Goal: Information Seeking & Learning: Learn about a topic

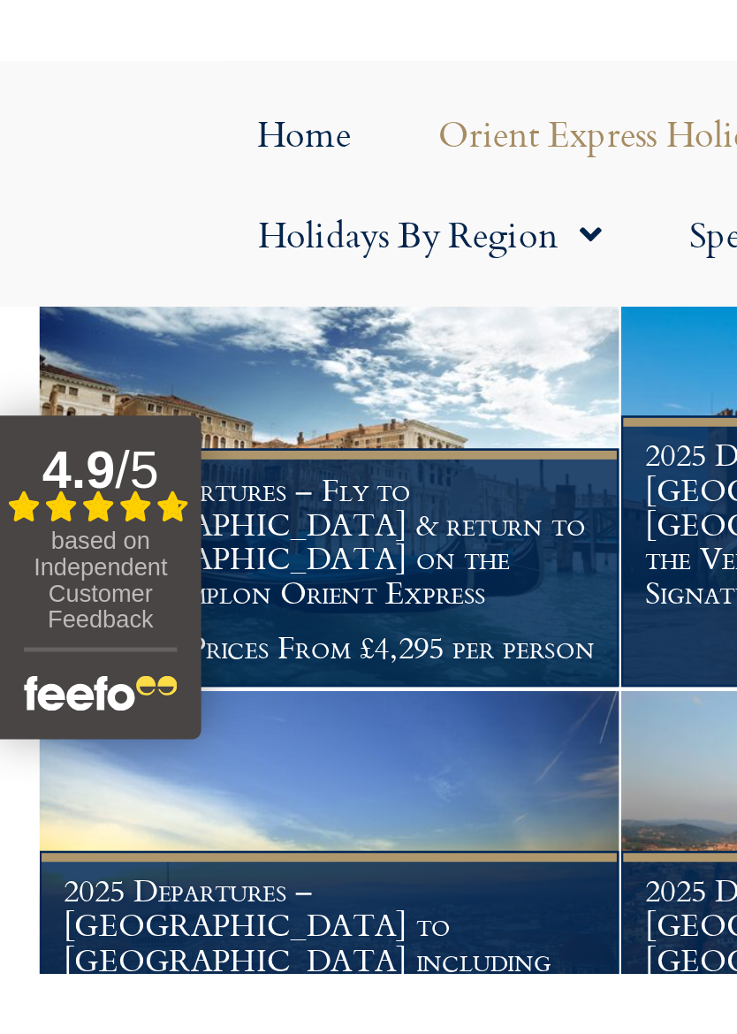
scroll to position [912, 0]
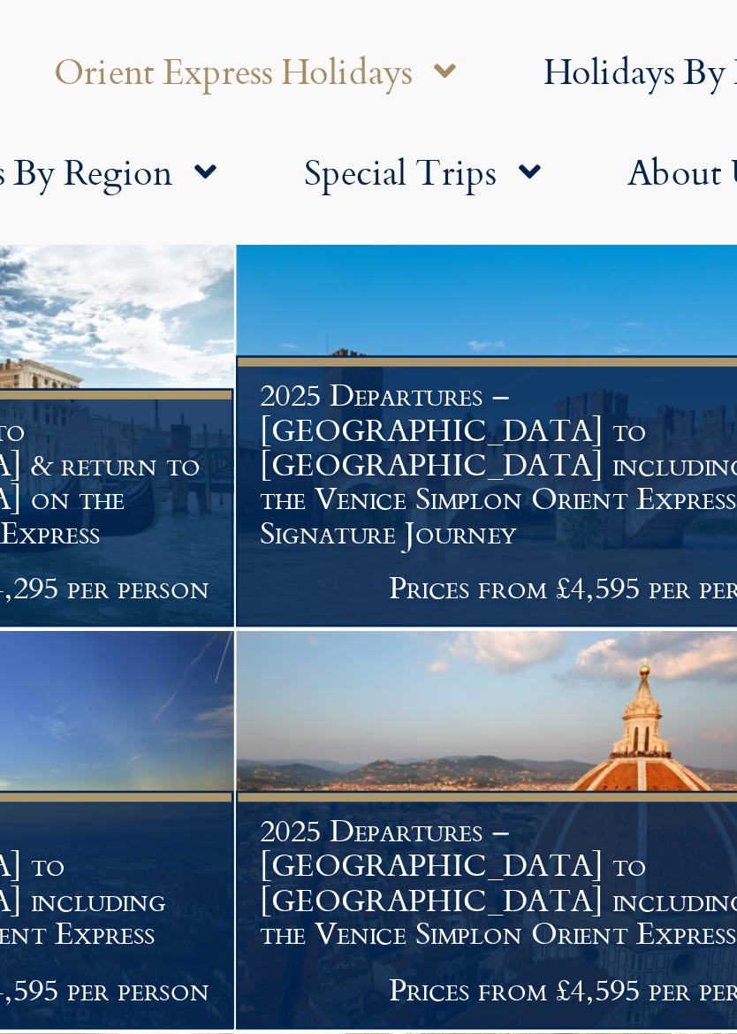
click at [261, 329] on h1 "2025 Departures – London to Florence including the Venice Simplon Orient Express" at bounding box center [368, 357] width 215 height 56
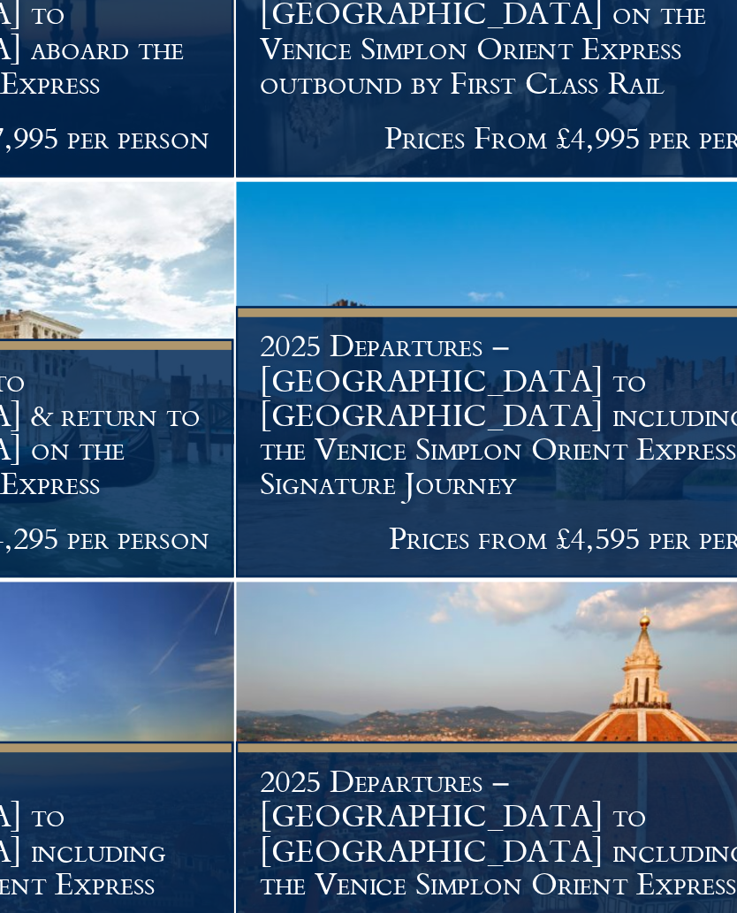
scroll to position [388, 0]
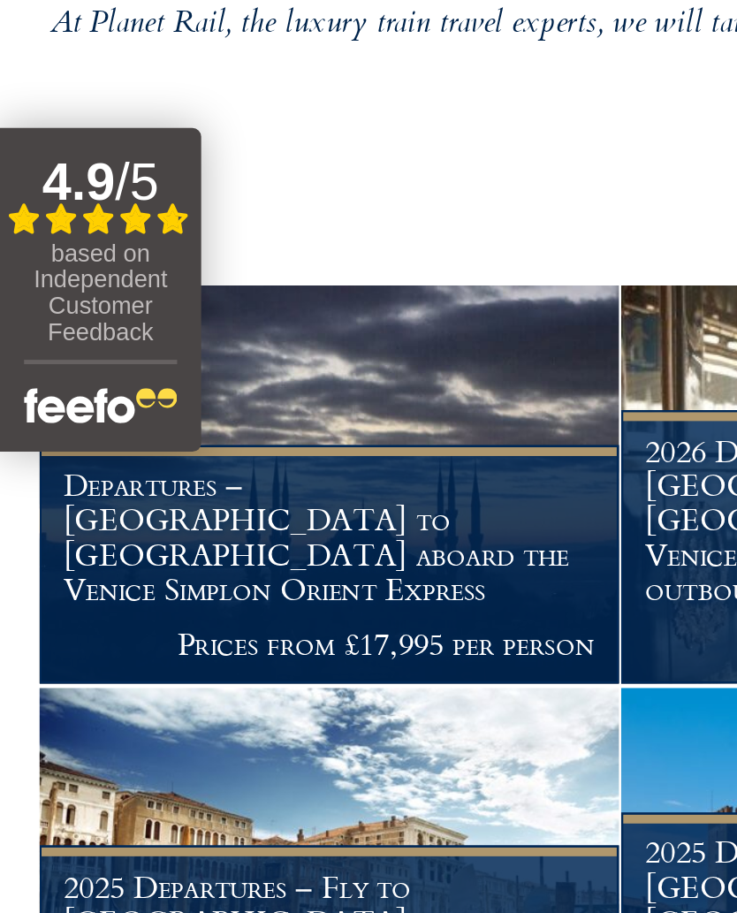
click at [228, 528] on h1 "Departures – Istanbul to Paris aboard the Venice Simplon Orient Express" at bounding box center [133, 556] width 215 height 56
click at [217, 528] on h1 "Departures – Istanbul to Paris aboard the Venice Simplon Orient Express" at bounding box center [133, 556] width 215 height 56
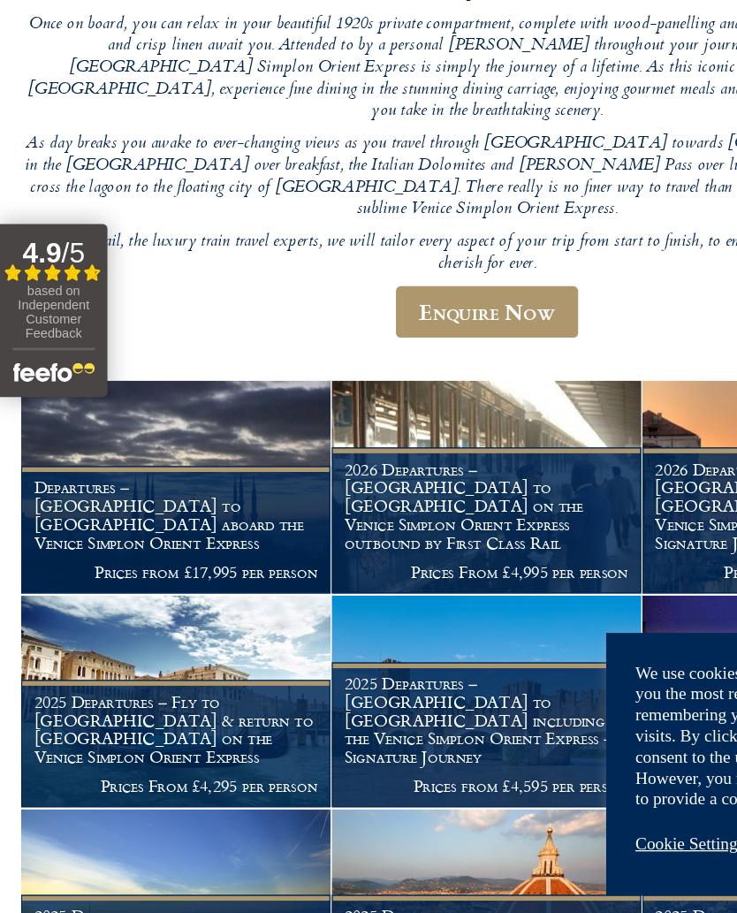
scroll to position [338, 0]
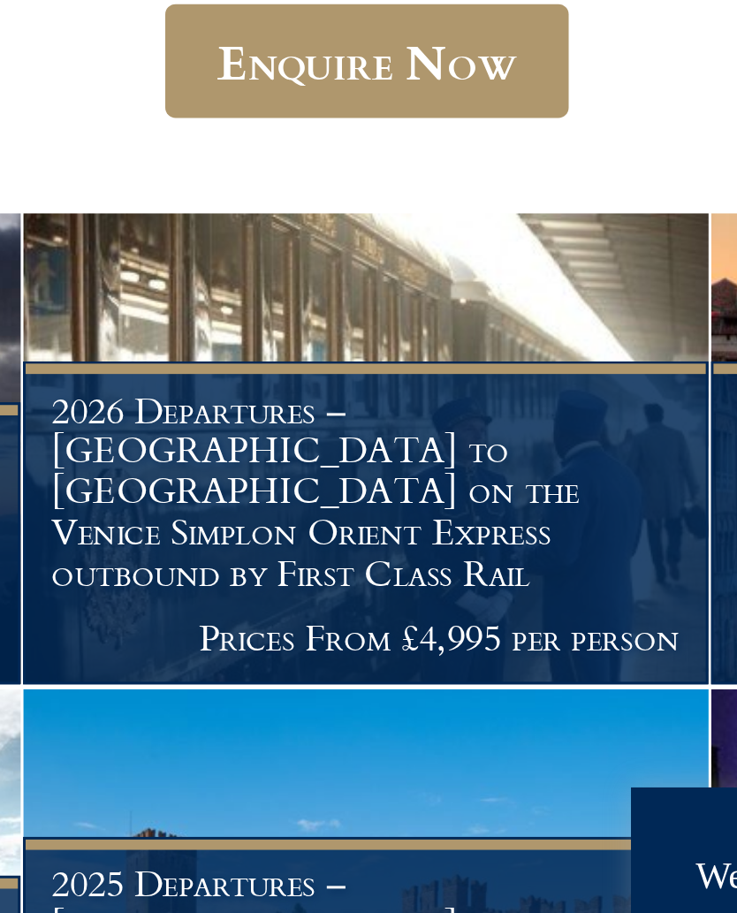
click at [261, 565] on h1 "2026 Departures – Venice to London on the Venice Simplon Orient Express outboun…" at bounding box center [368, 600] width 215 height 70
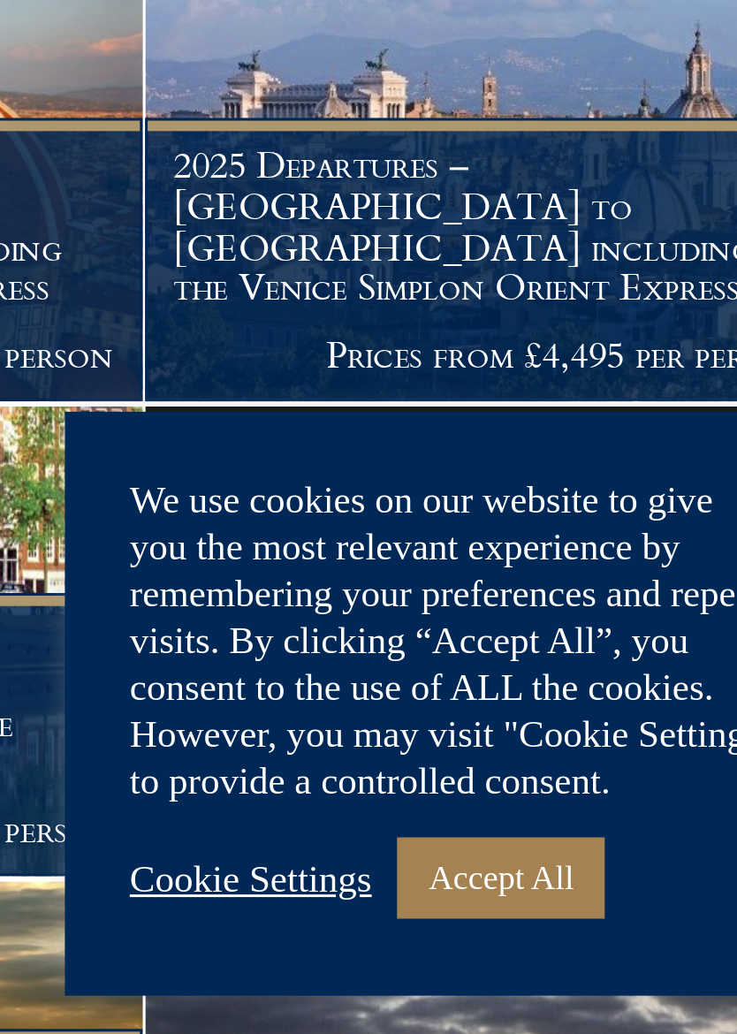
scroll to position [510, 0]
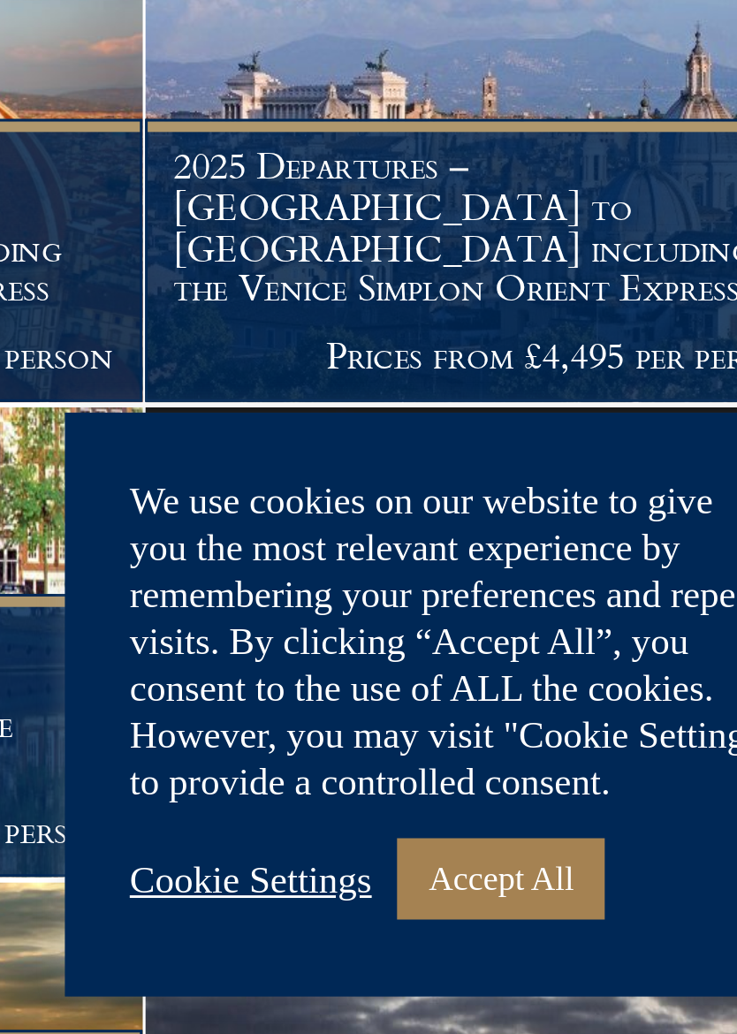
click at [481, 912] on div "Cookie Settings Accept All" at bounding box center [591, 980] width 221 height 36
click at [481, 912] on link "Cookie Settings" at bounding box center [522, 981] width 82 height 16
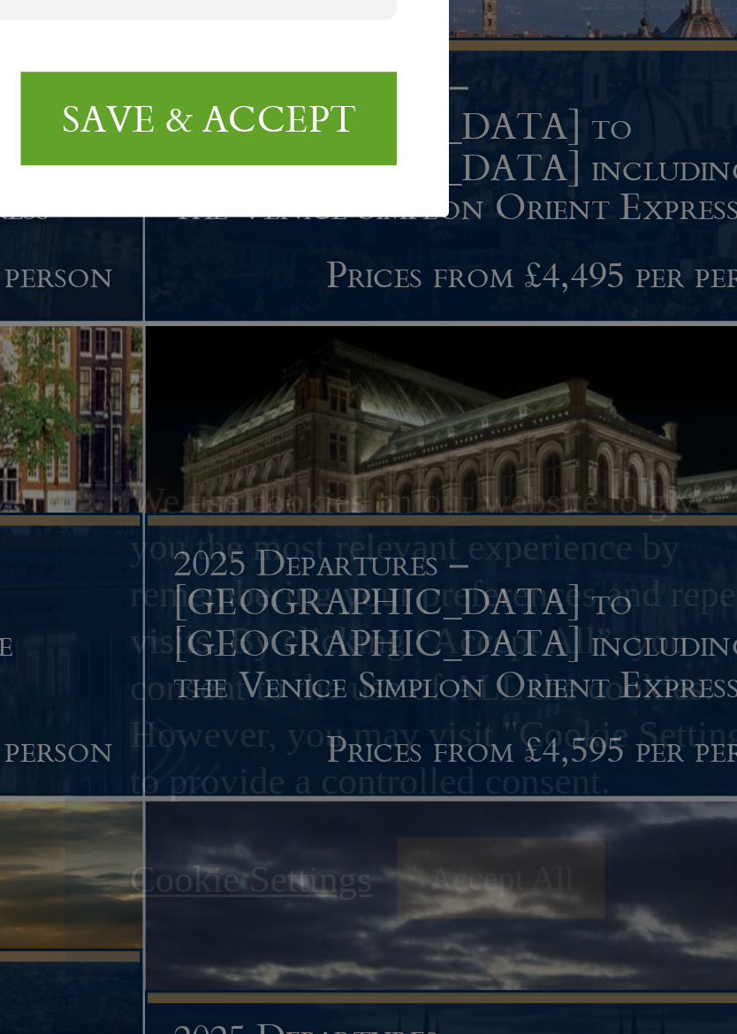
scroll to position [542, 0]
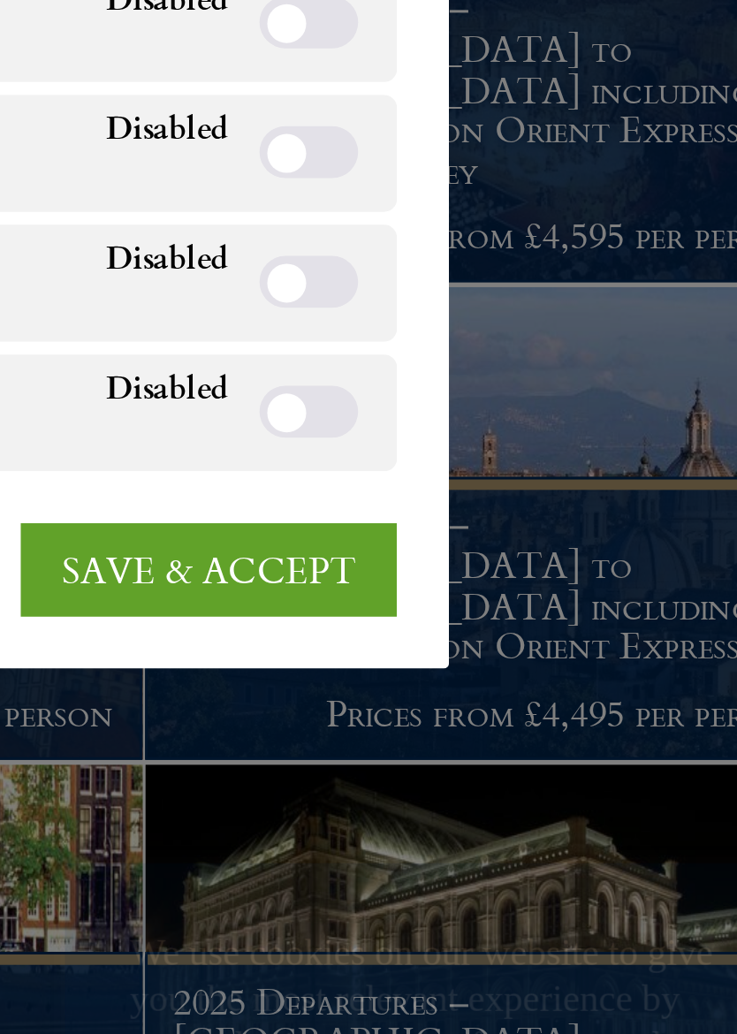
click at [444, 706] on link "SAVE & ACCEPT" at bounding box center [508, 722] width 128 height 32
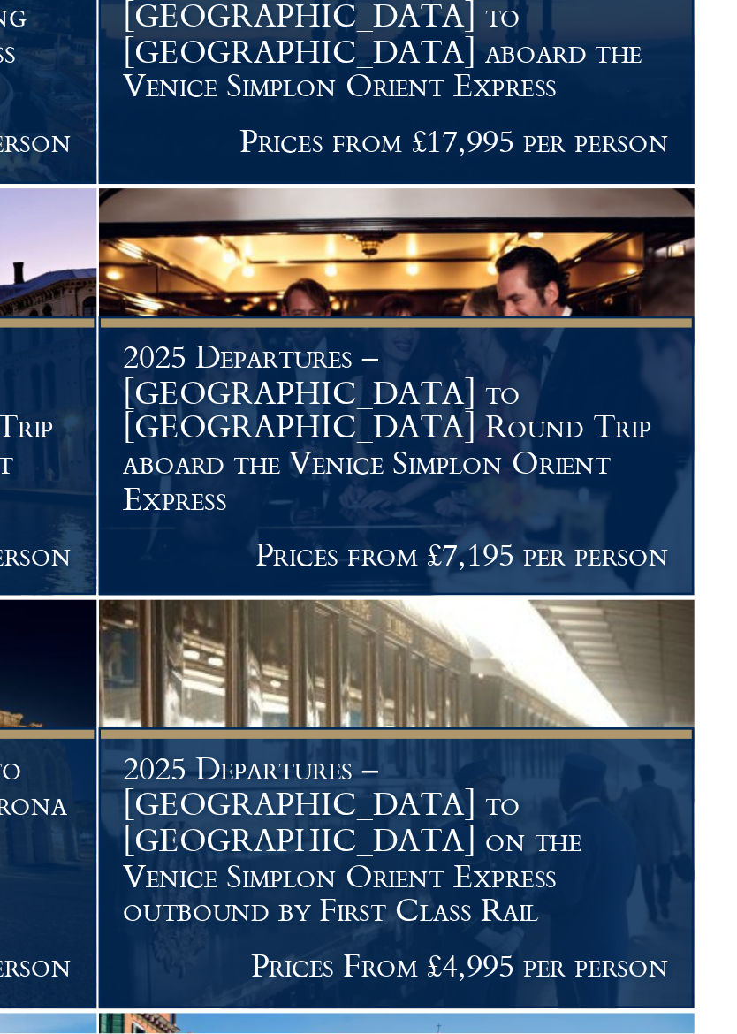
scroll to position [957, 0]
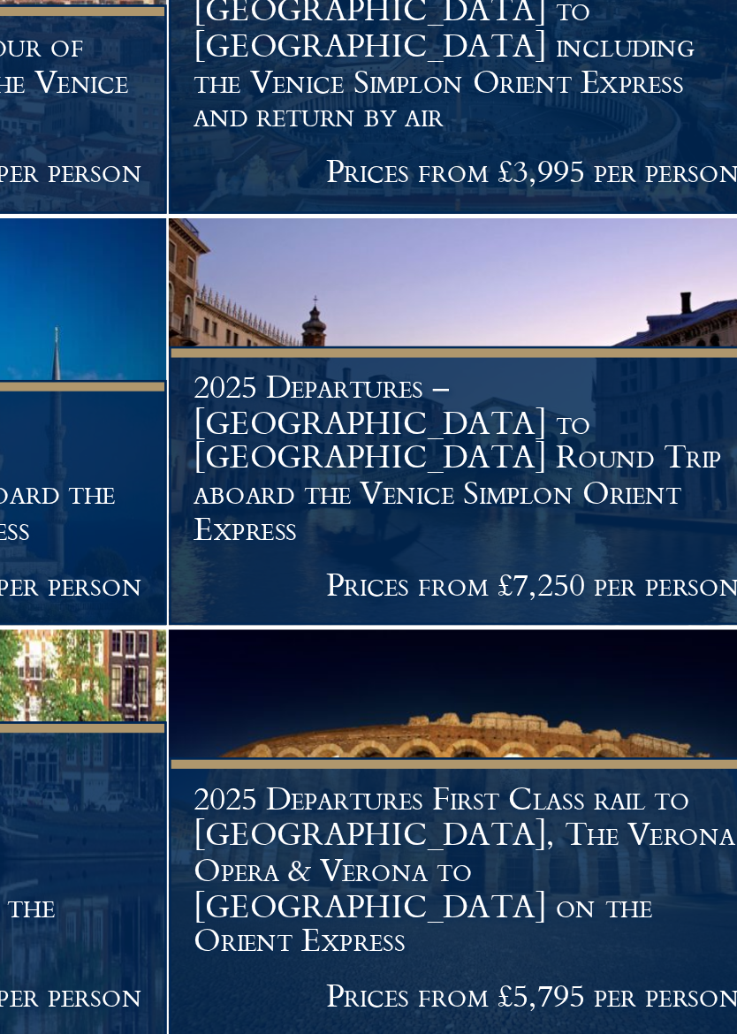
click at [265, 756] on h1 "2025 Departures – London to Venice Round Trip aboard the Venice Simplon Orient …" at bounding box center [368, 791] width 215 height 70
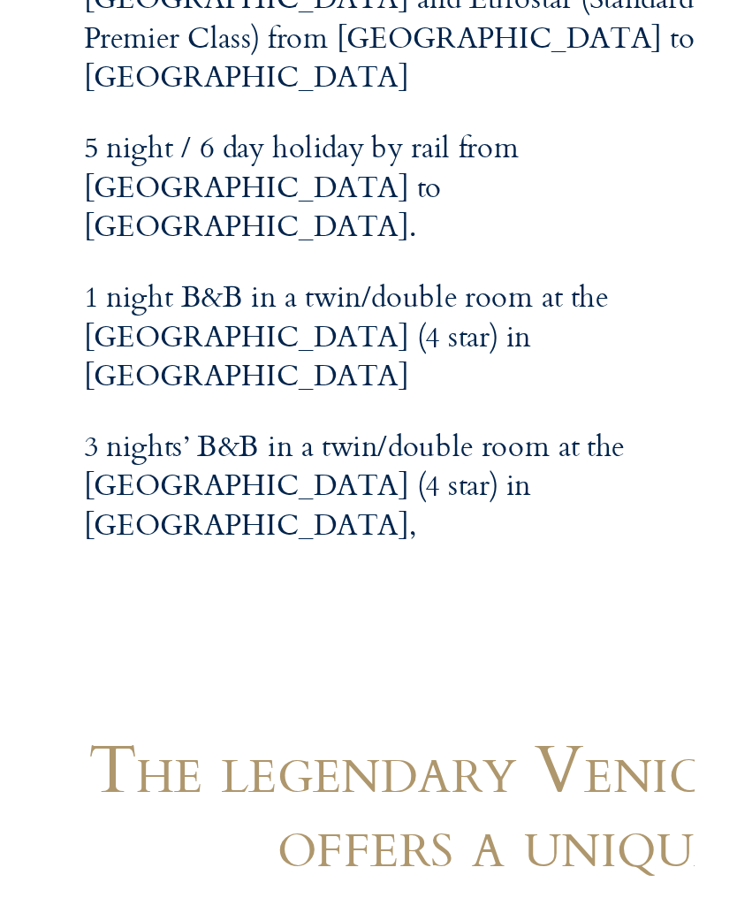
scroll to position [709, 0]
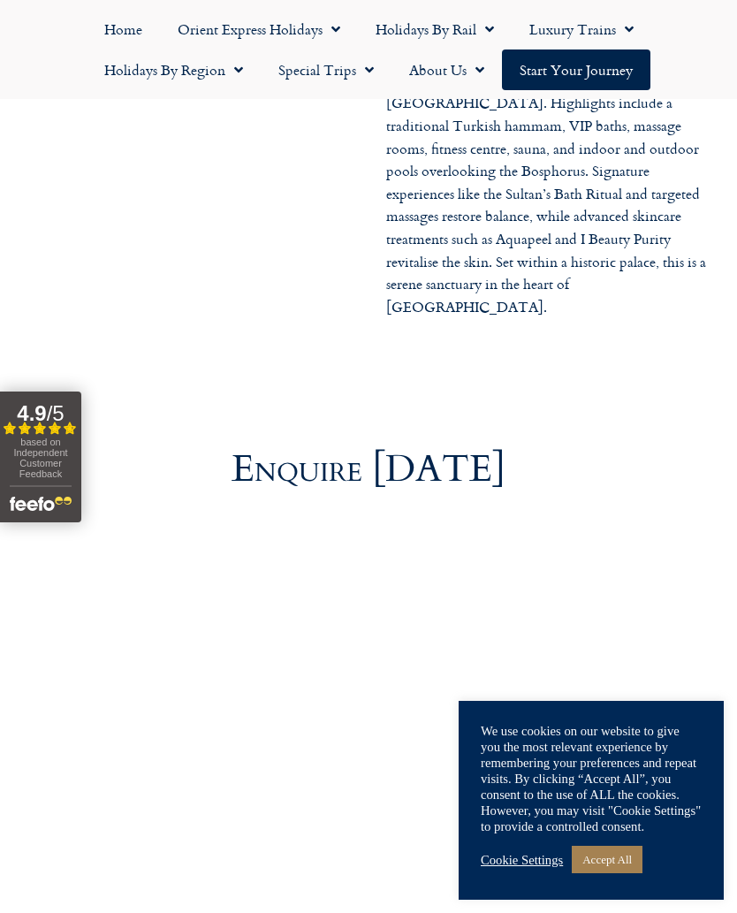
scroll to position [6074, 0]
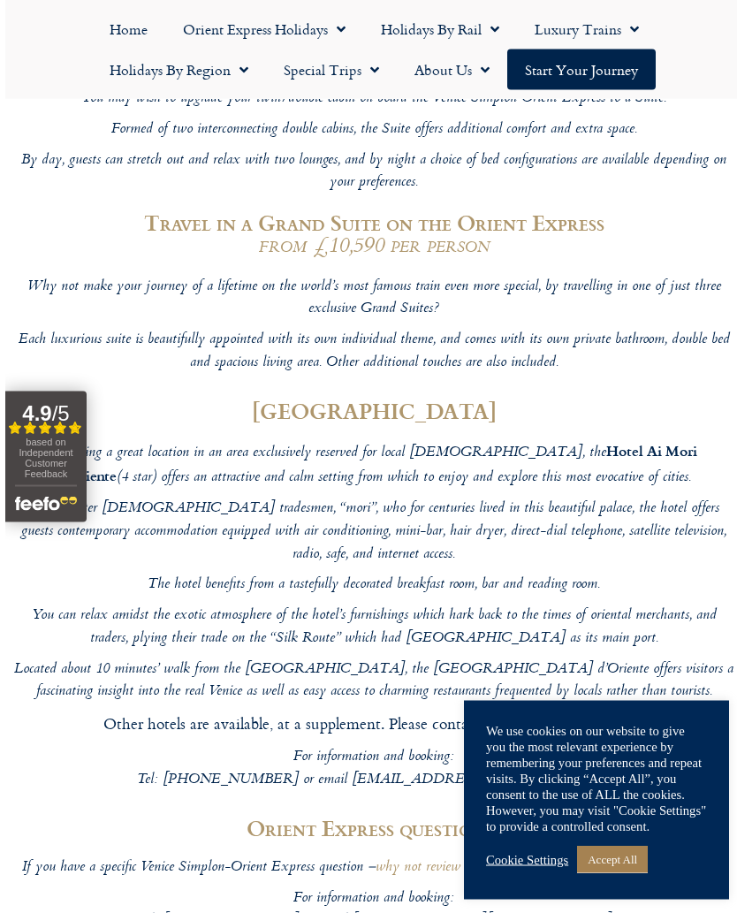
scroll to position [6214, 0]
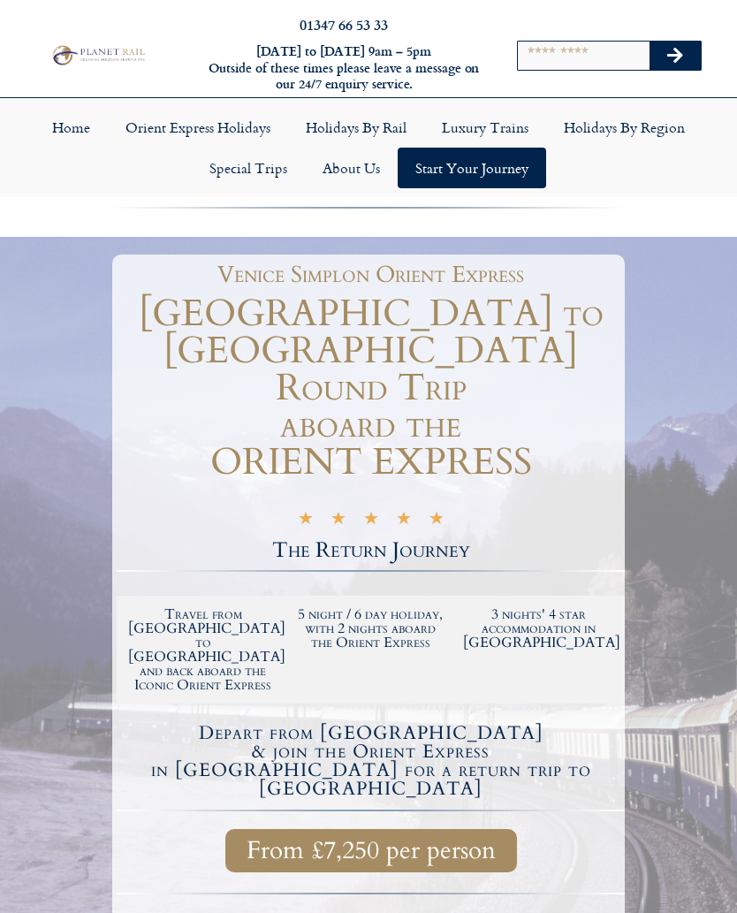
click at [676, 224] on div at bounding box center [368, 217] width 737 height 39
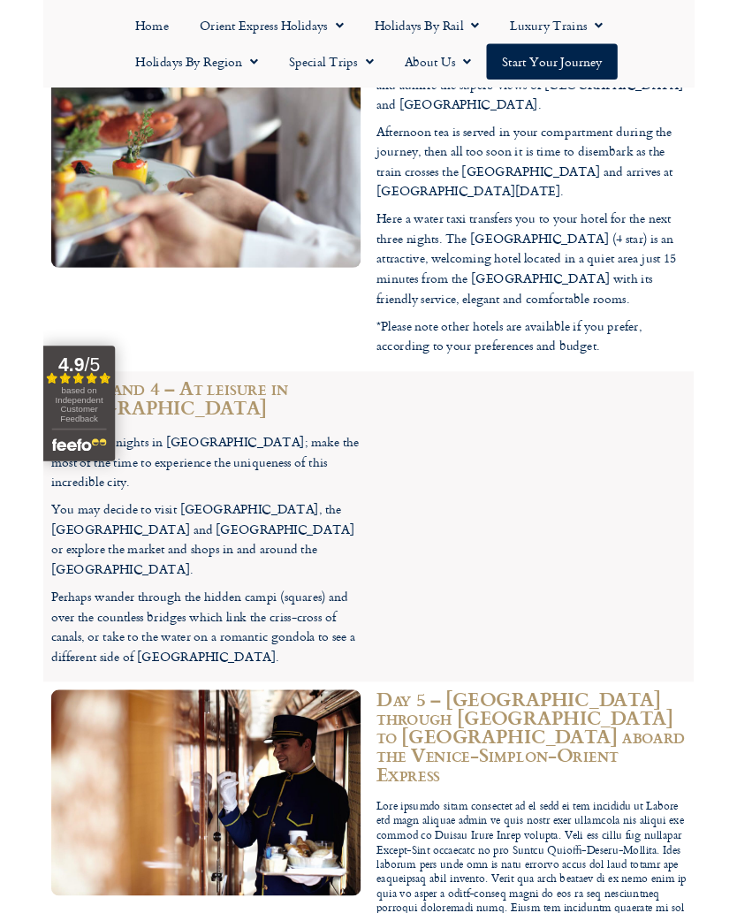
scroll to position [4162, 0]
